Goal: Navigation & Orientation: Find specific page/section

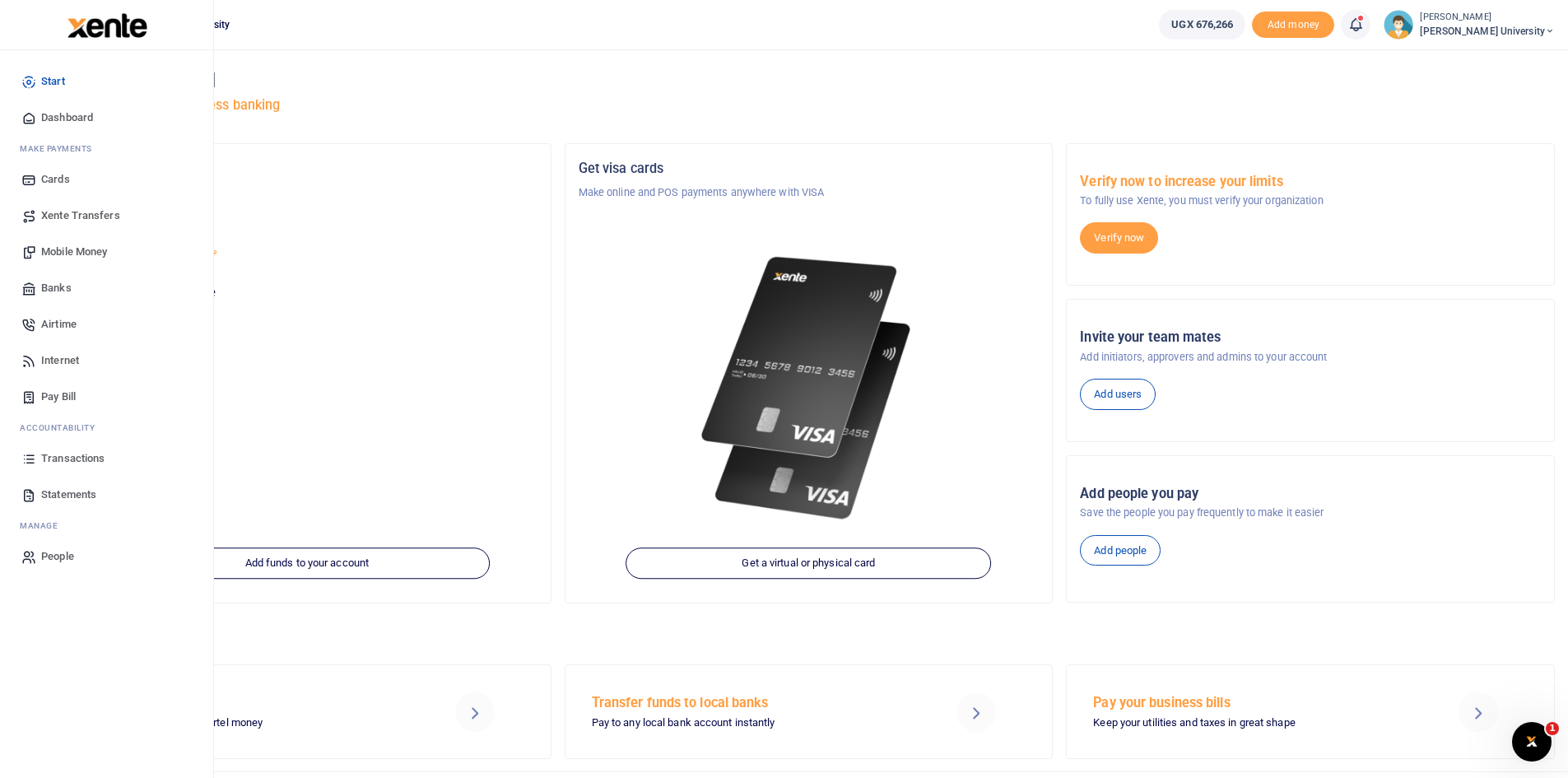
click at [92, 254] on span "Mobile Money" at bounding box center [74, 252] width 66 height 17
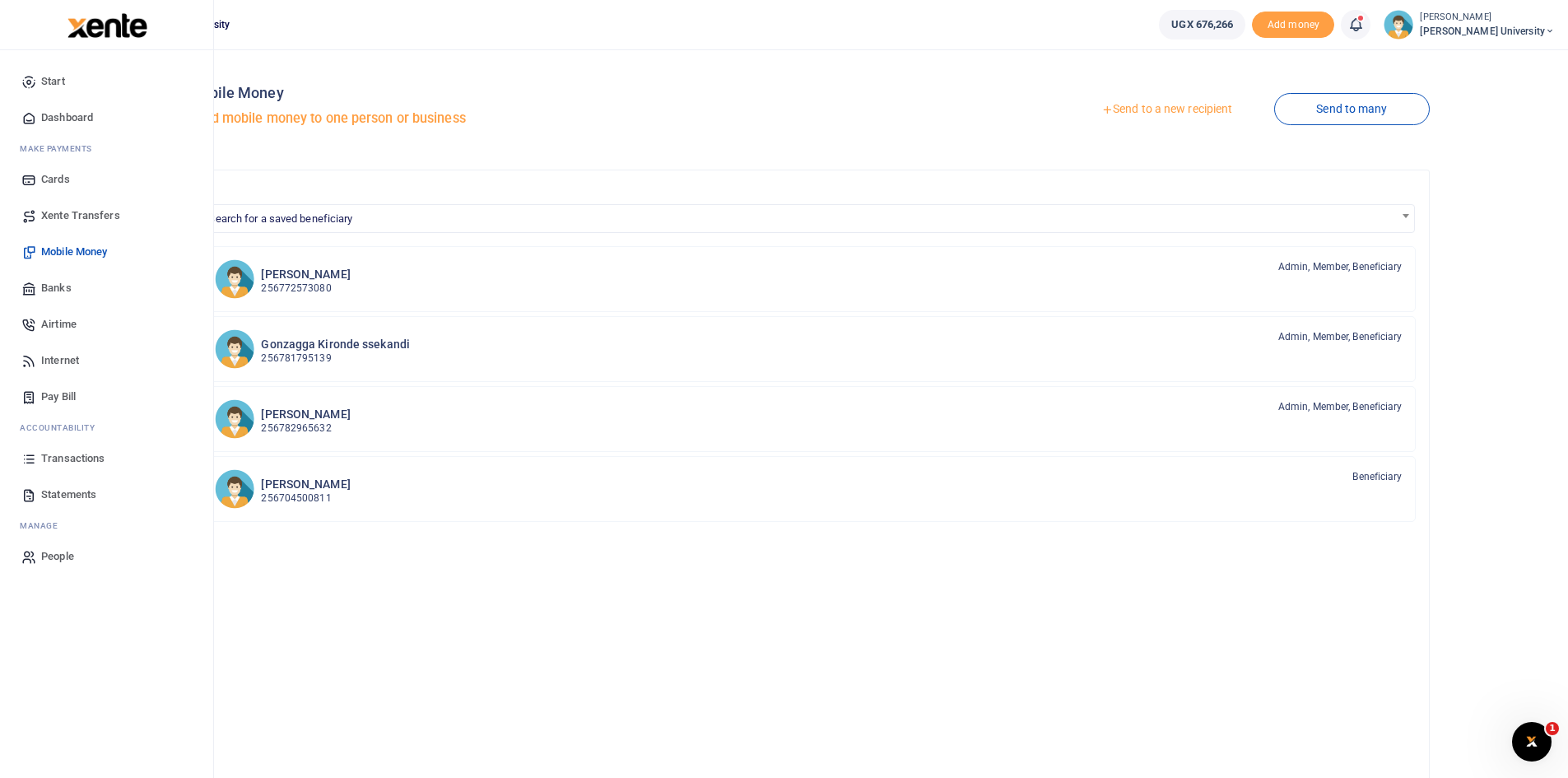
click at [52, 113] on span "Dashboard" at bounding box center [66, 117] width 52 height 17
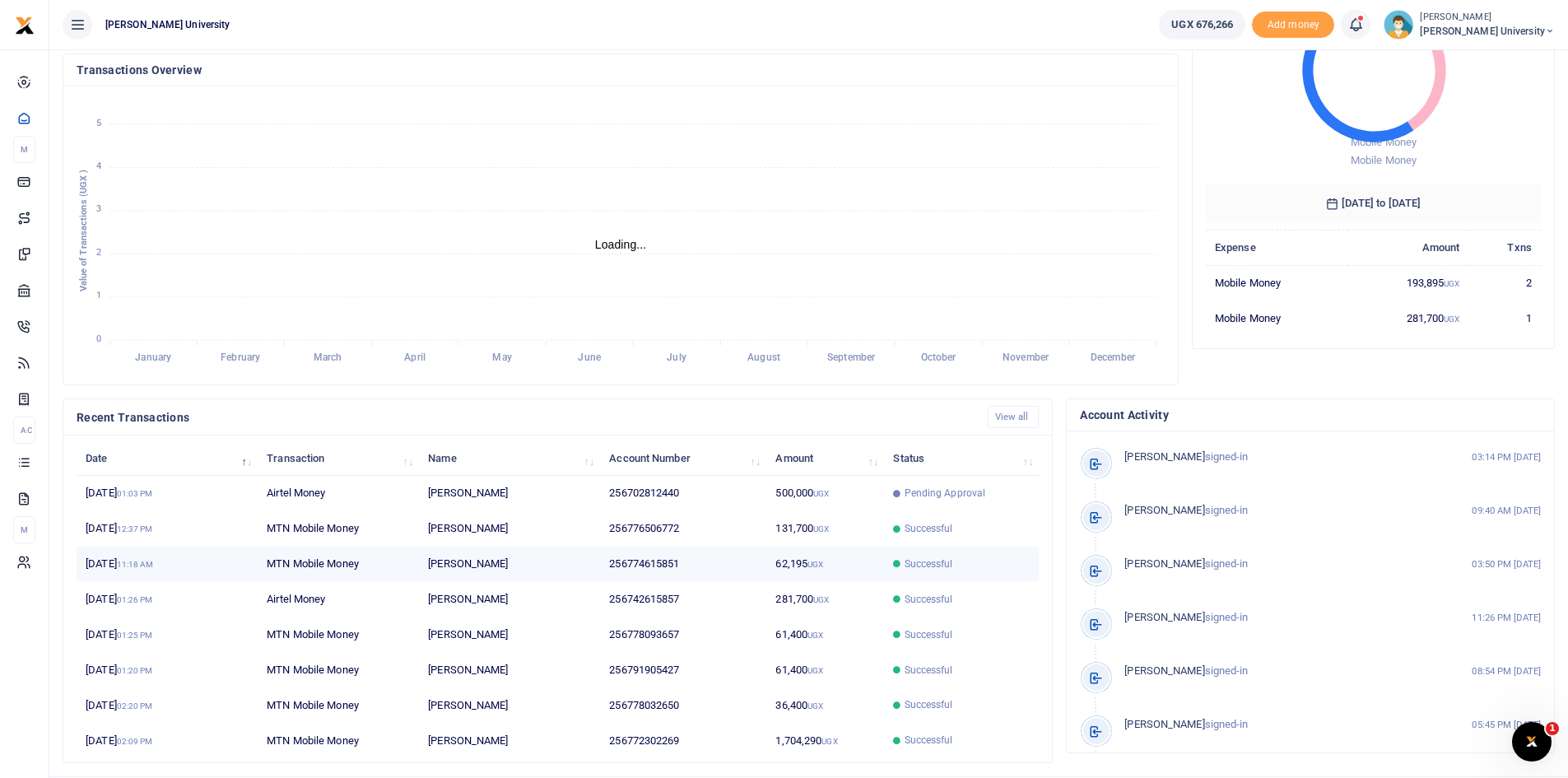
scroll to position [82, 0]
